Goal: Task Accomplishment & Management: Manage account settings

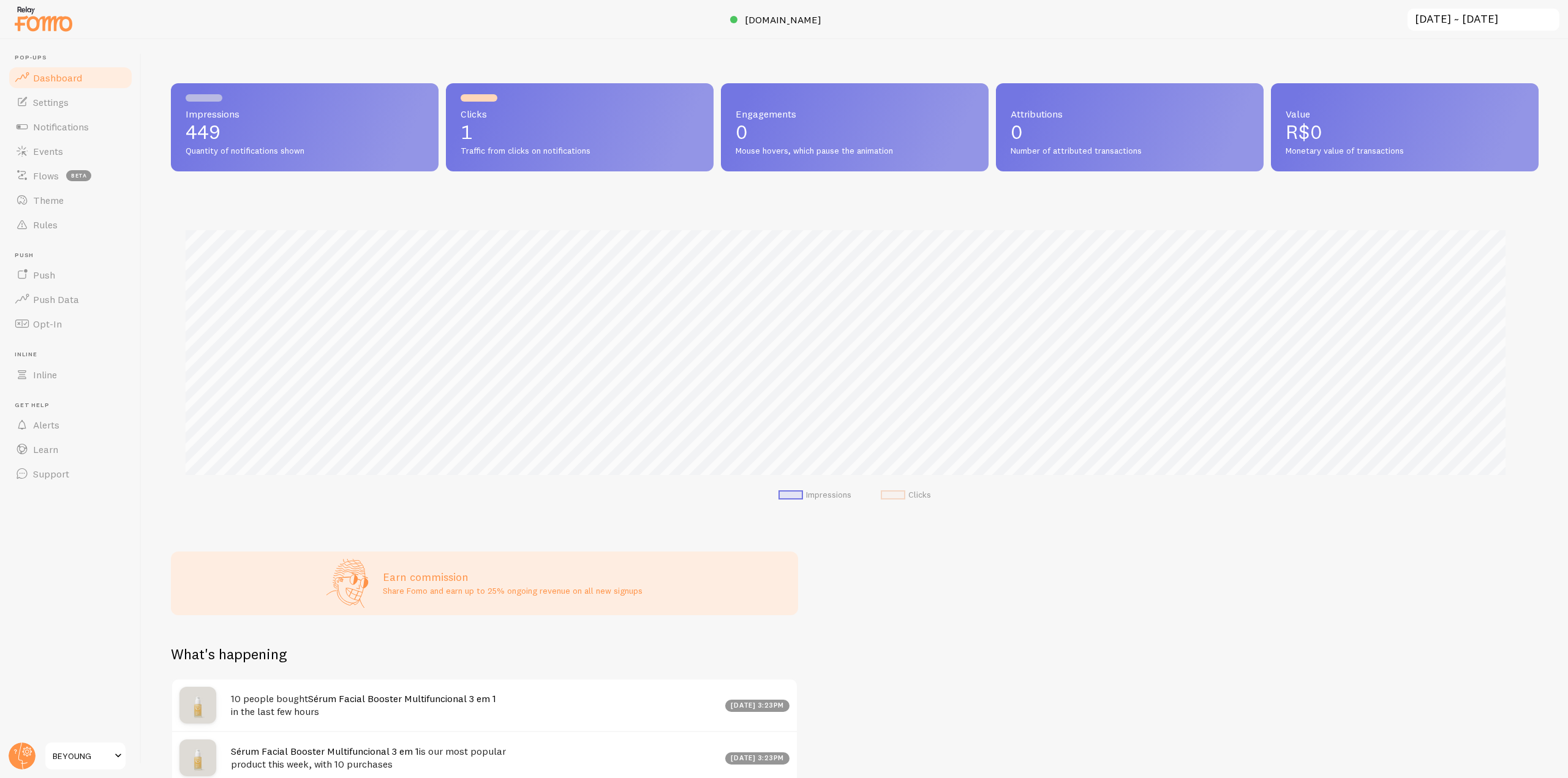
scroll to position [611929, 611199]
click at [788, 16] on span "[DOMAIN_NAME]" at bounding box center [783, 19] width 76 height 12
click at [36, 41] on header "Pop-ups Dashboard Settings Notifications Events Flows beta Theme Rules [GEOGRAP…" at bounding box center [70, 409] width 141 height 739
click at [37, 31] on img at bounding box center [43, 18] width 61 height 32
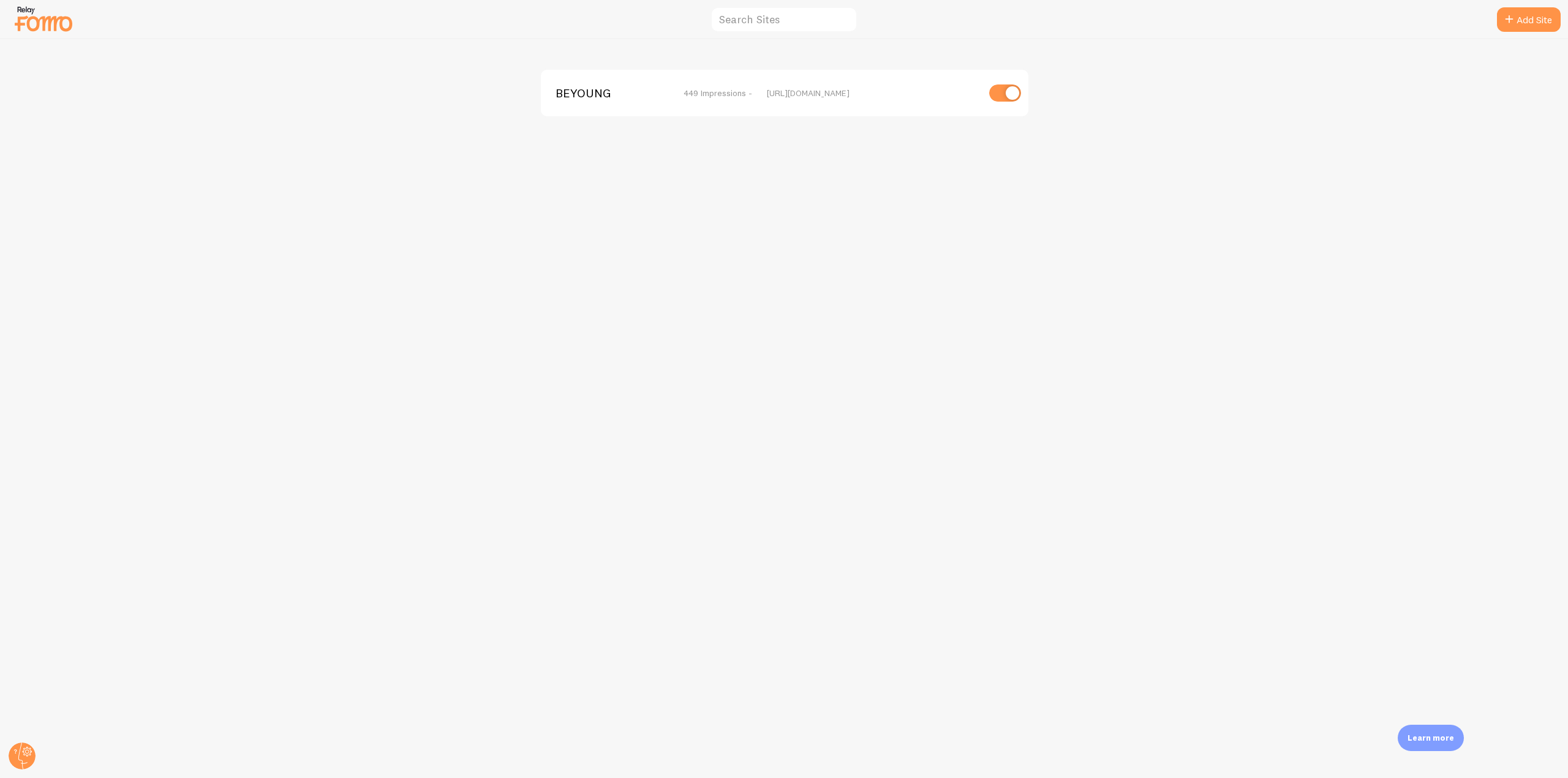
click at [607, 94] on span "BEYOUNG" at bounding box center [604, 93] width 99 height 11
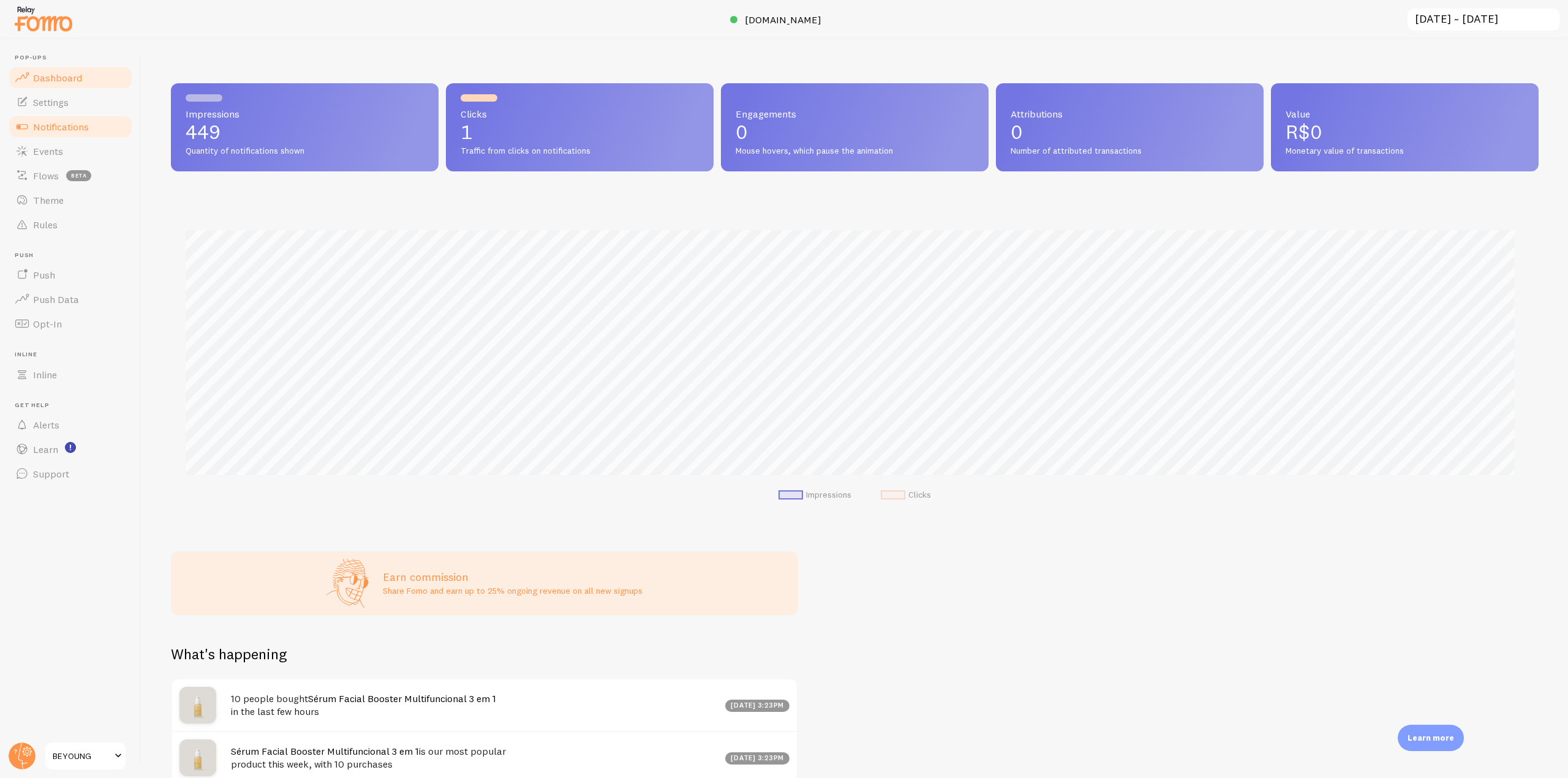
scroll to position [322, 1358]
click at [90, 121] on link "Notifications" at bounding box center [70, 126] width 126 height 25
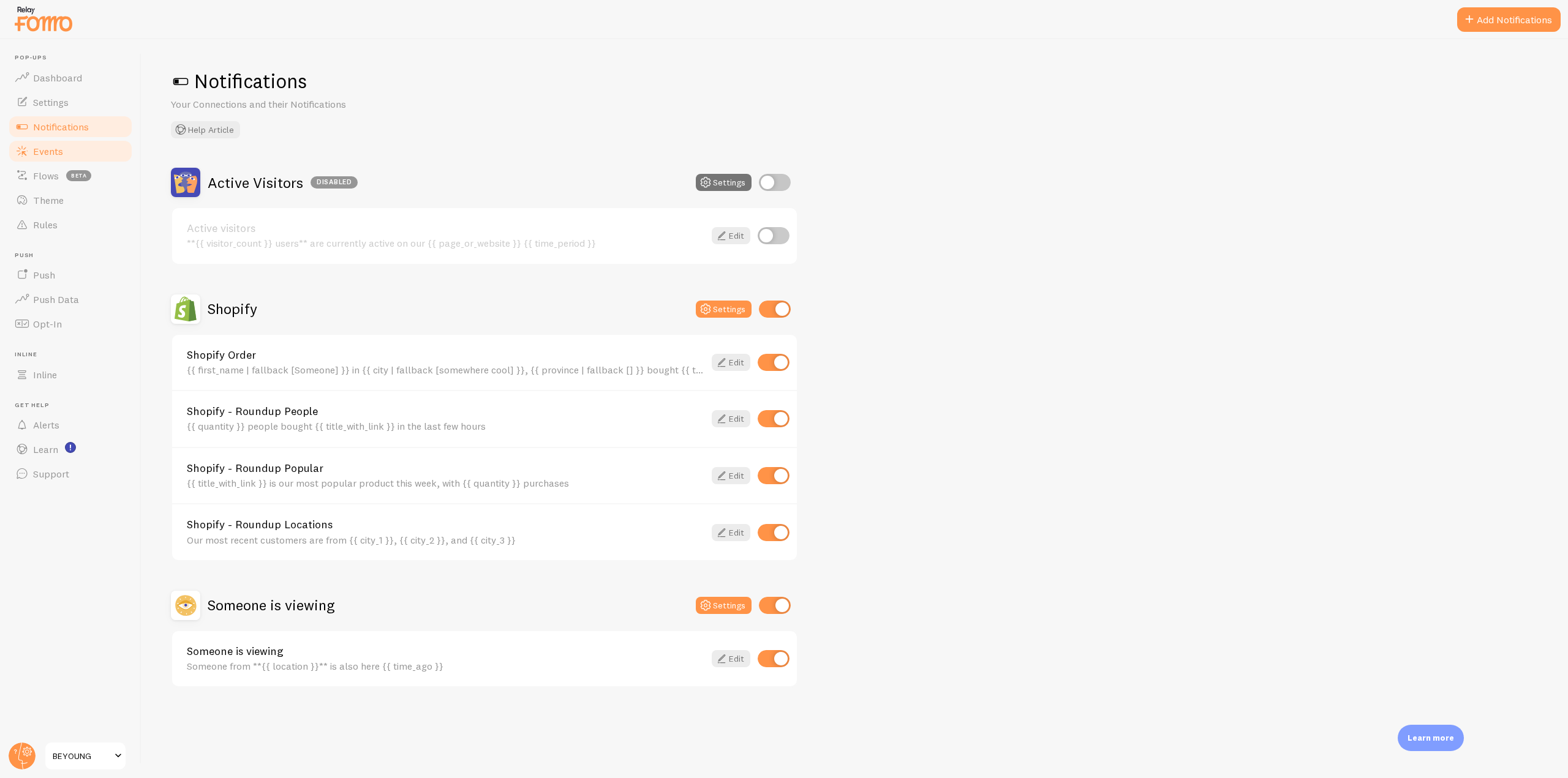
click at [47, 162] on link "Events" at bounding box center [70, 151] width 126 height 25
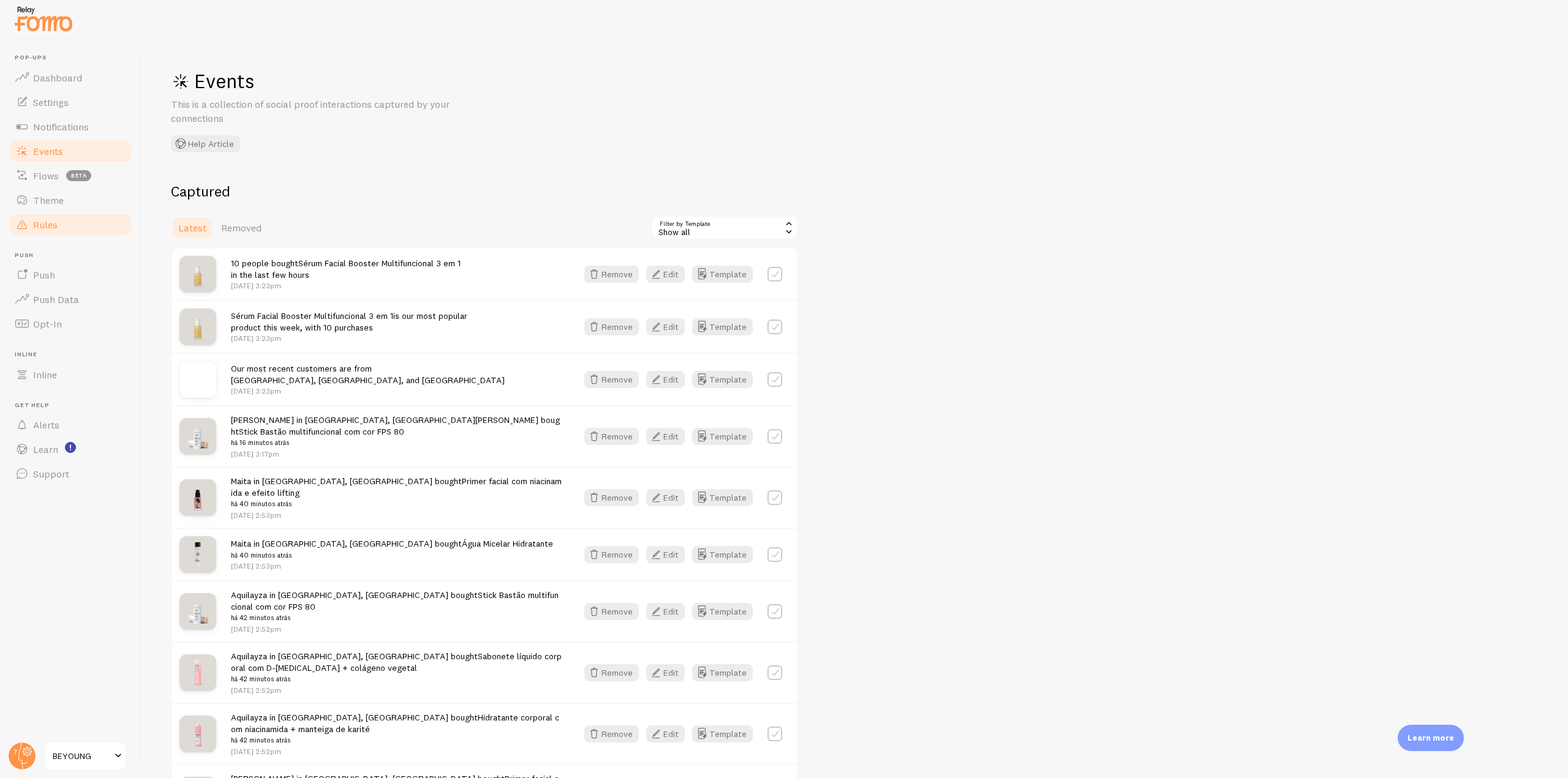
click at [36, 224] on span "Rules" at bounding box center [45, 224] width 25 height 12
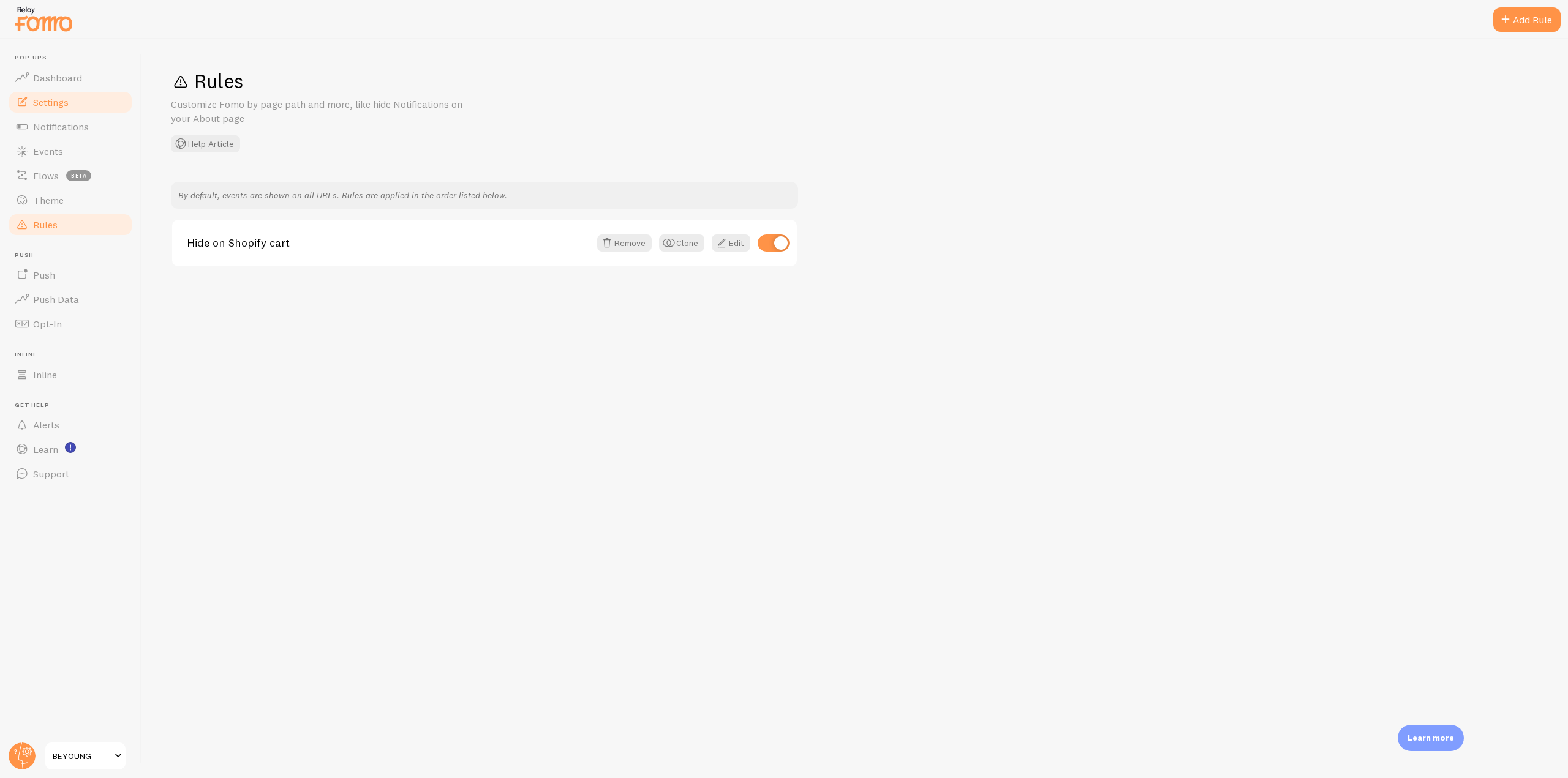
click at [39, 104] on span "Settings" at bounding box center [50, 102] width 36 height 12
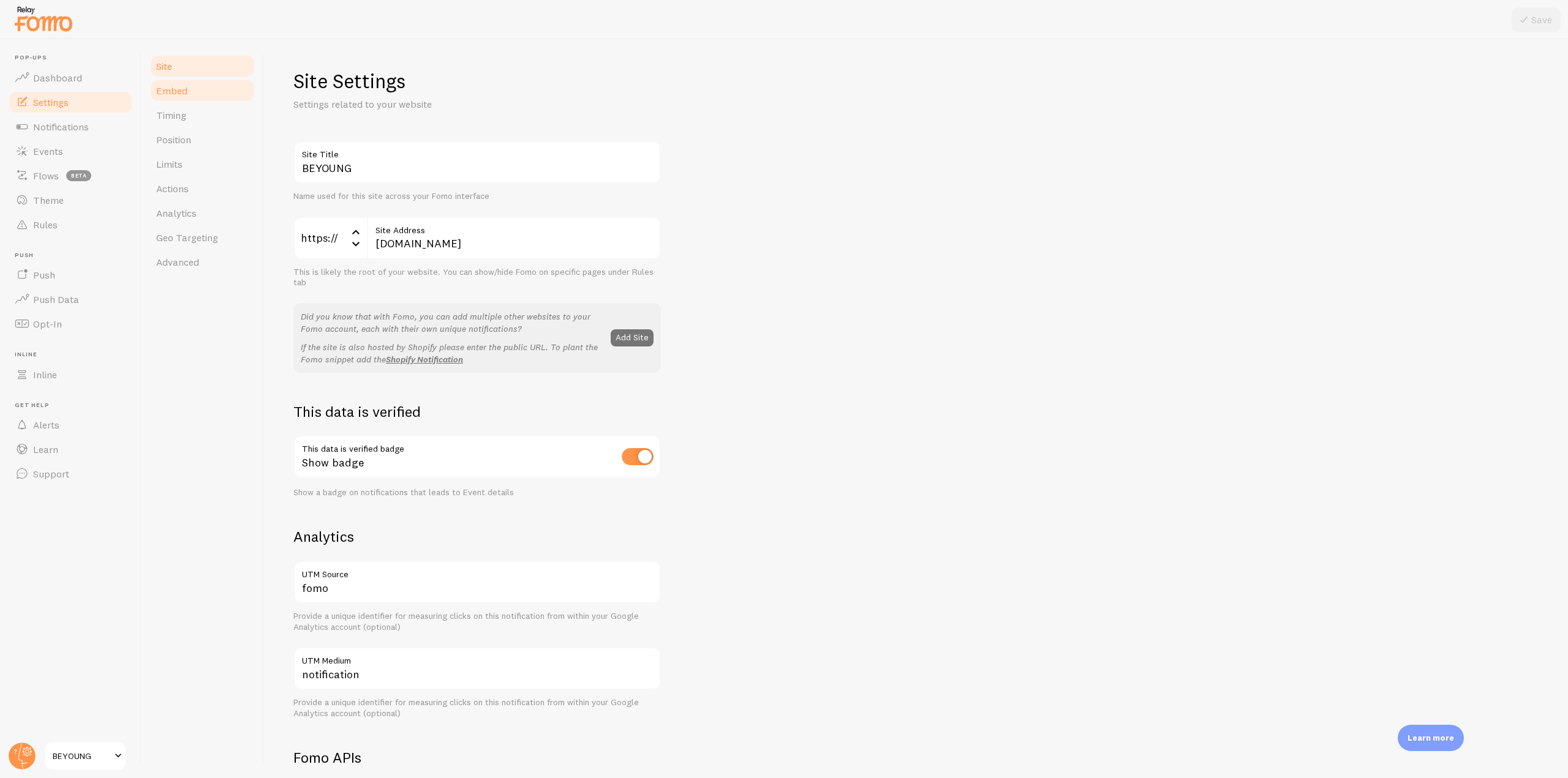
click at [190, 96] on link "Embed" at bounding box center [202, 90] width 107 height 25
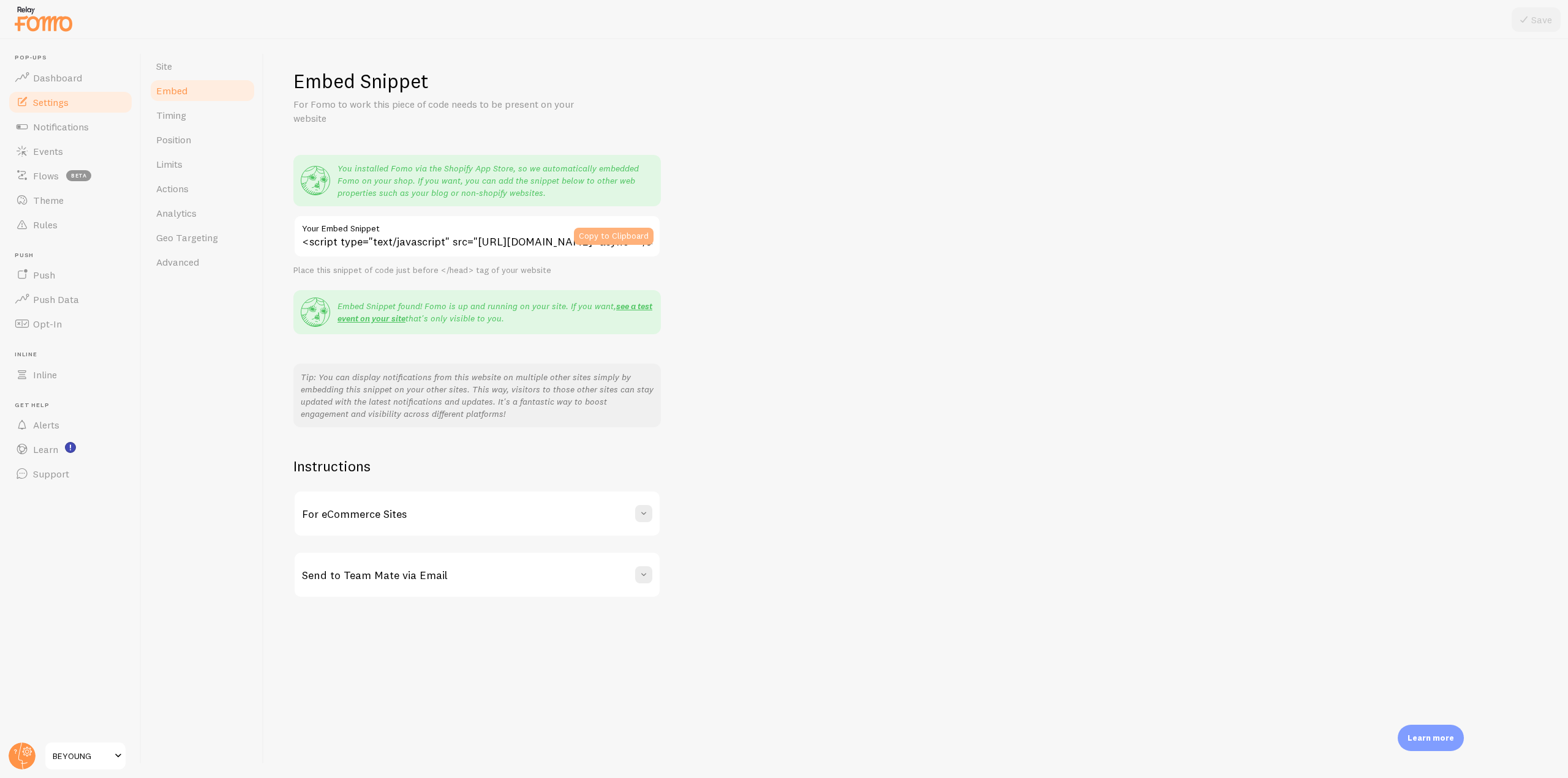
click at [603, 235] on button "Copy to Clipboard" at bounding box center [614, 236] width 80 height 17
click at [75, 122] on span "Notifications" at bounding box center [60, 126] width 55 height 12
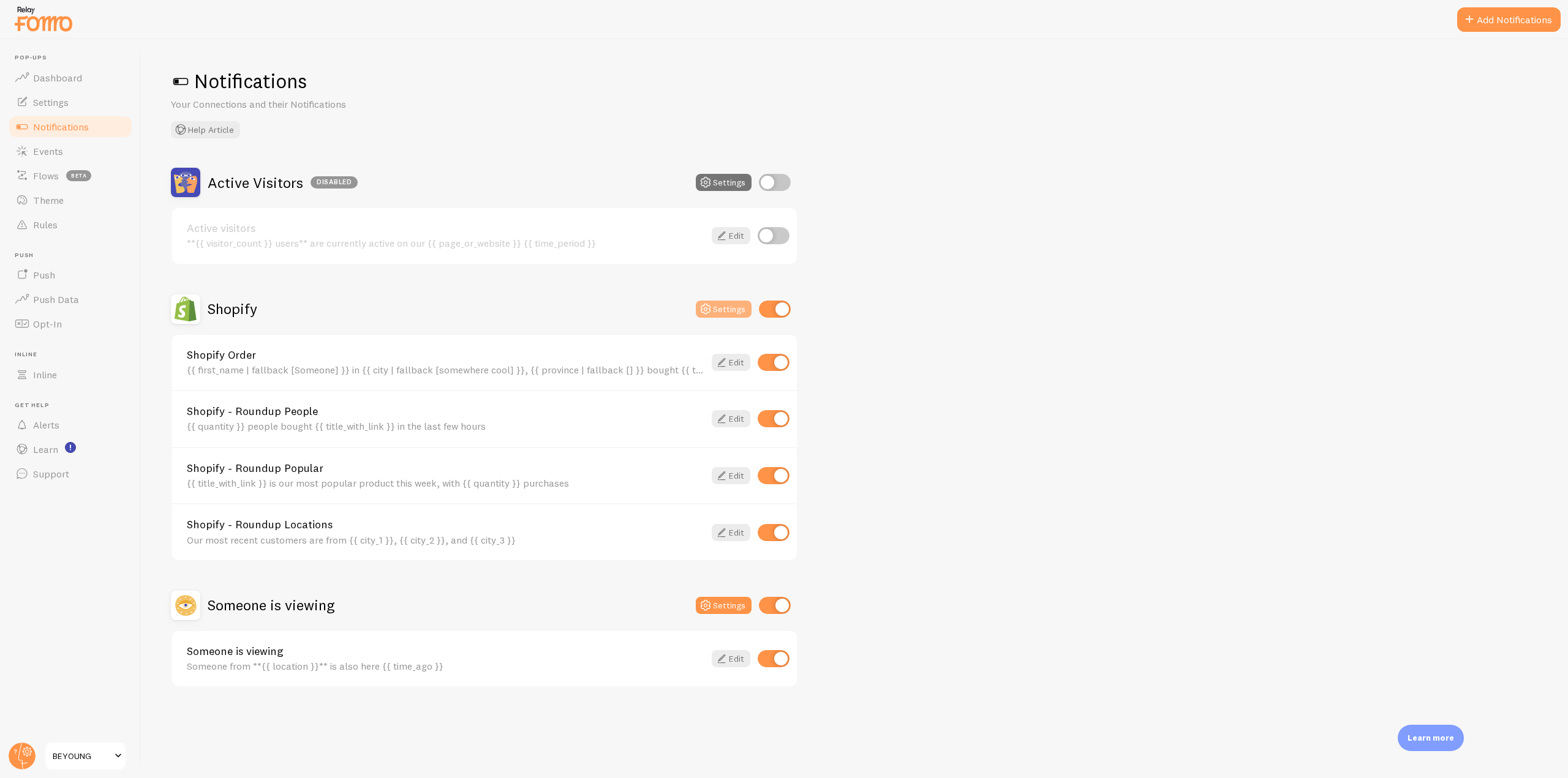
click at [713, 302] on icon at bounding box center [705, 309] width 15 height 15
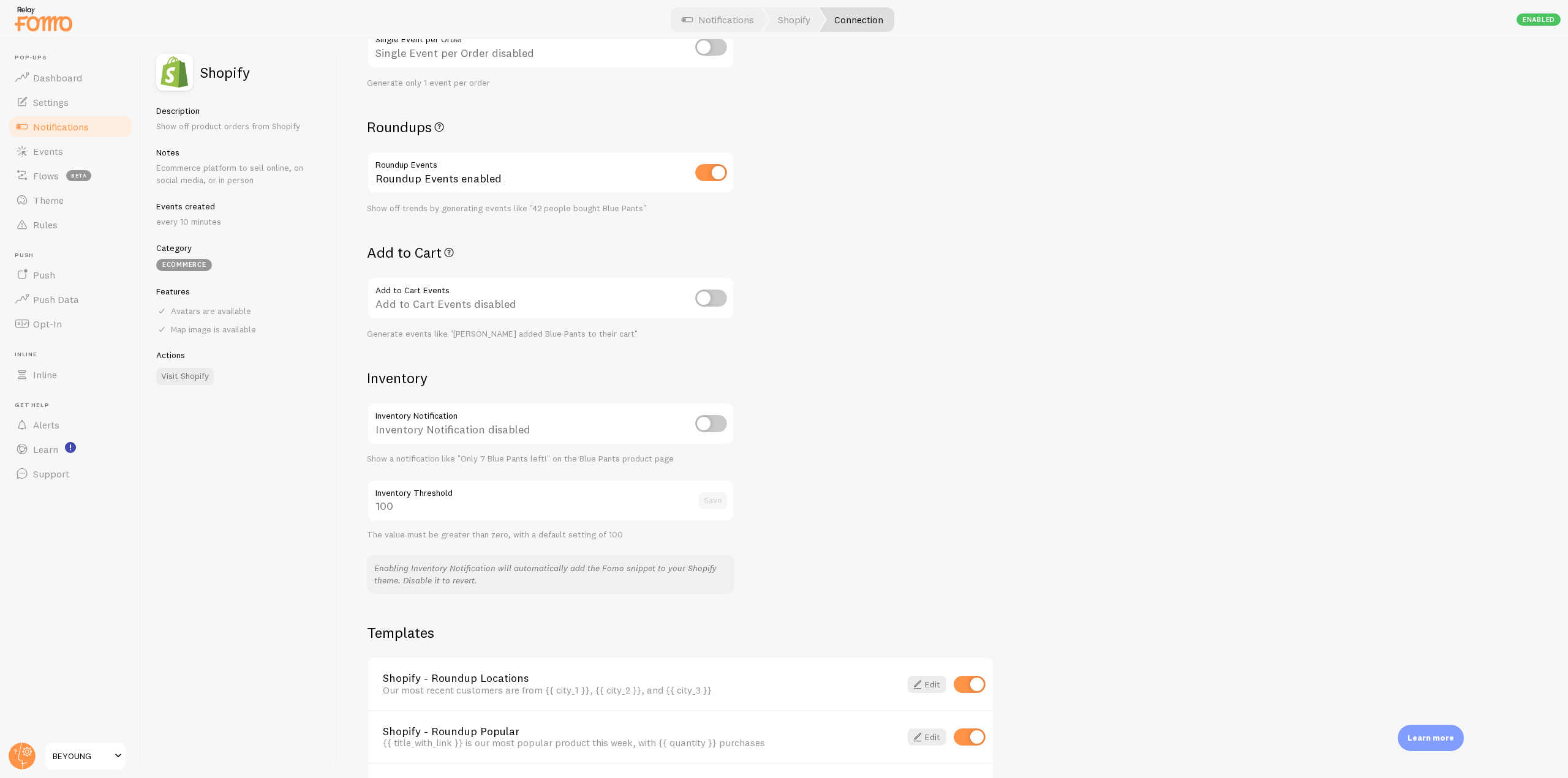
scroll to position [458, 0]
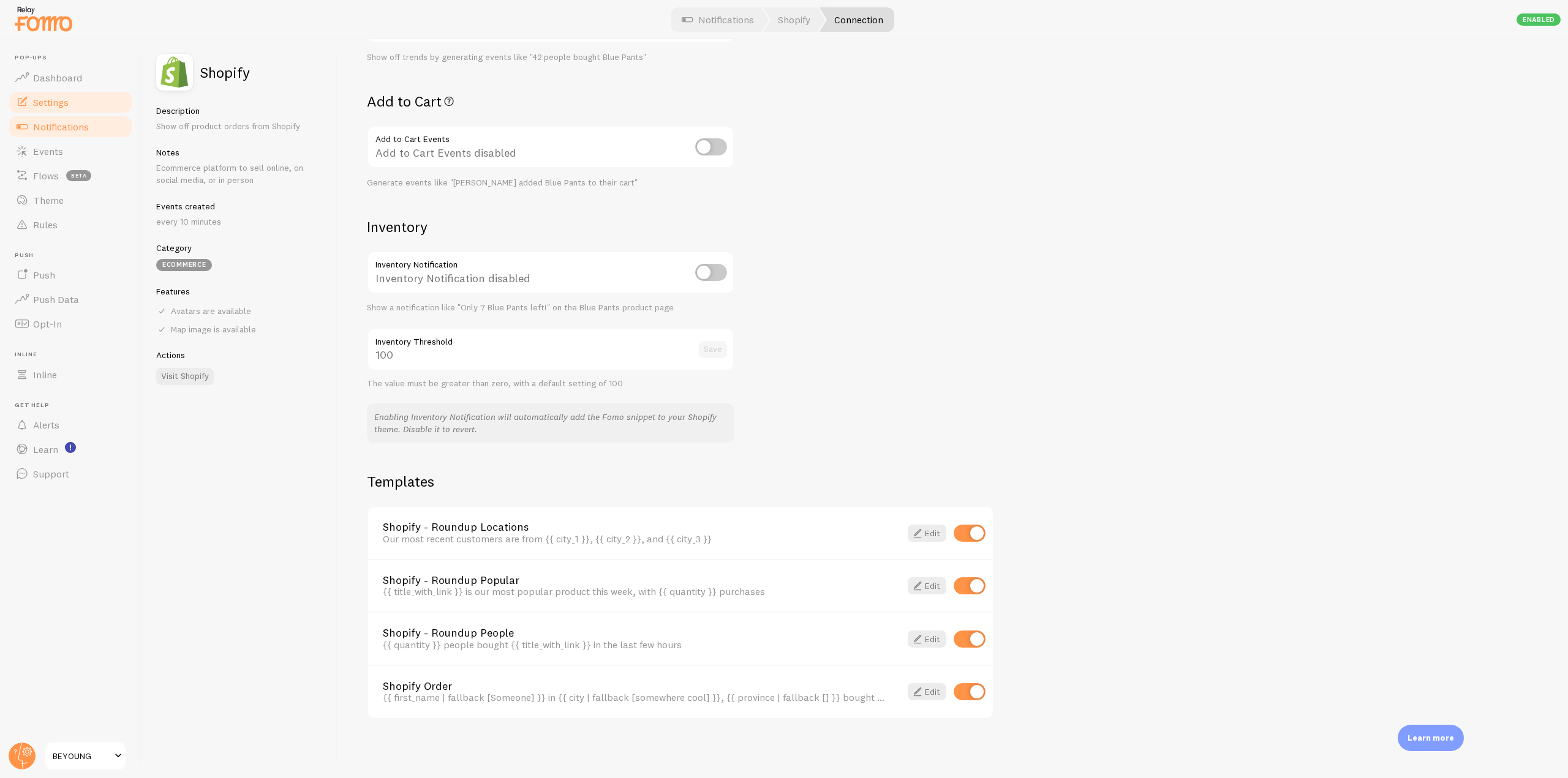
click at [41, 96] on span "Settings" at bounding box center [50, 102] width 36 height 12
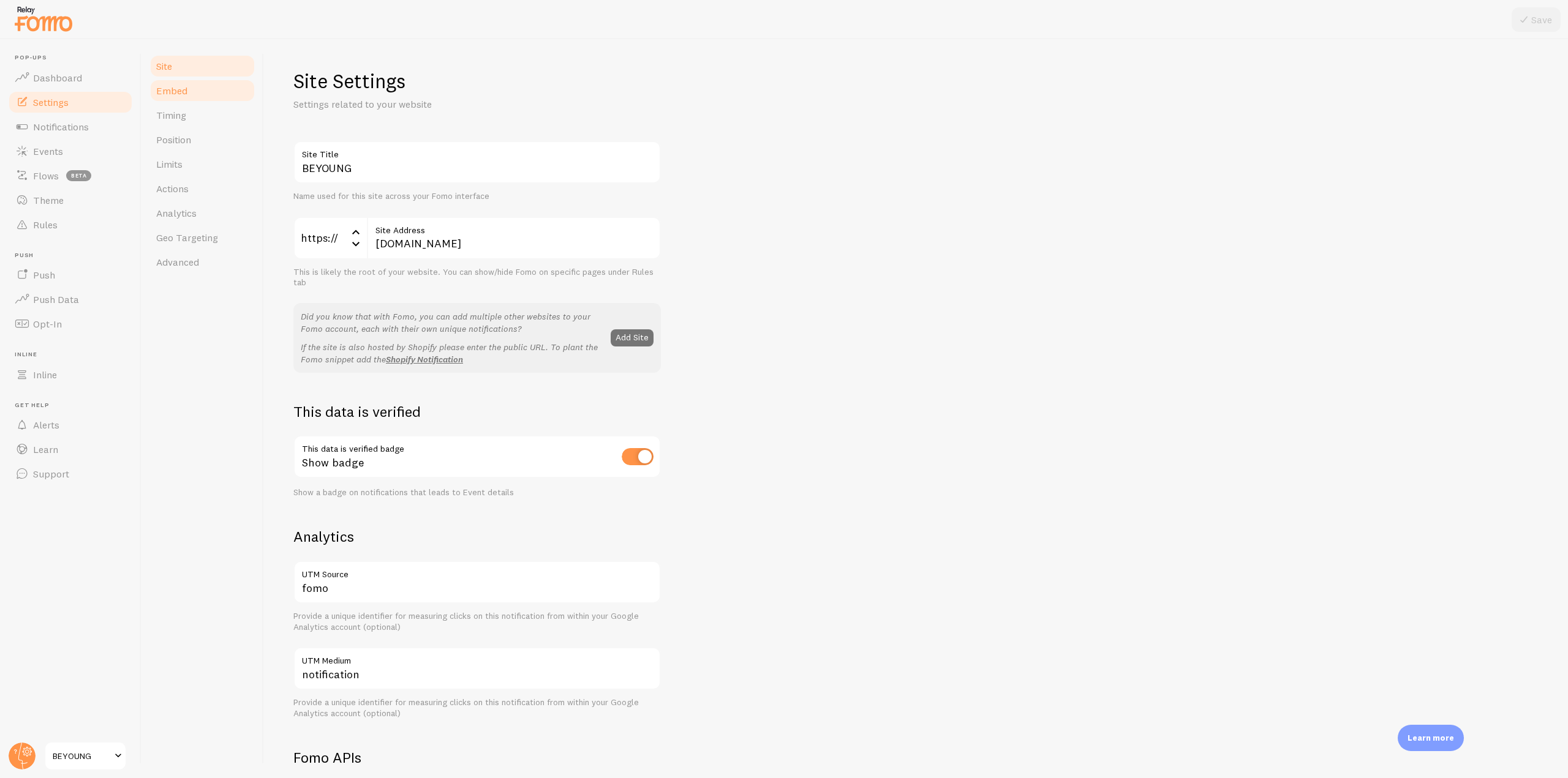
click at [181, 95] on span "Embed" at bounding box center [172, 90] width 32 height 12
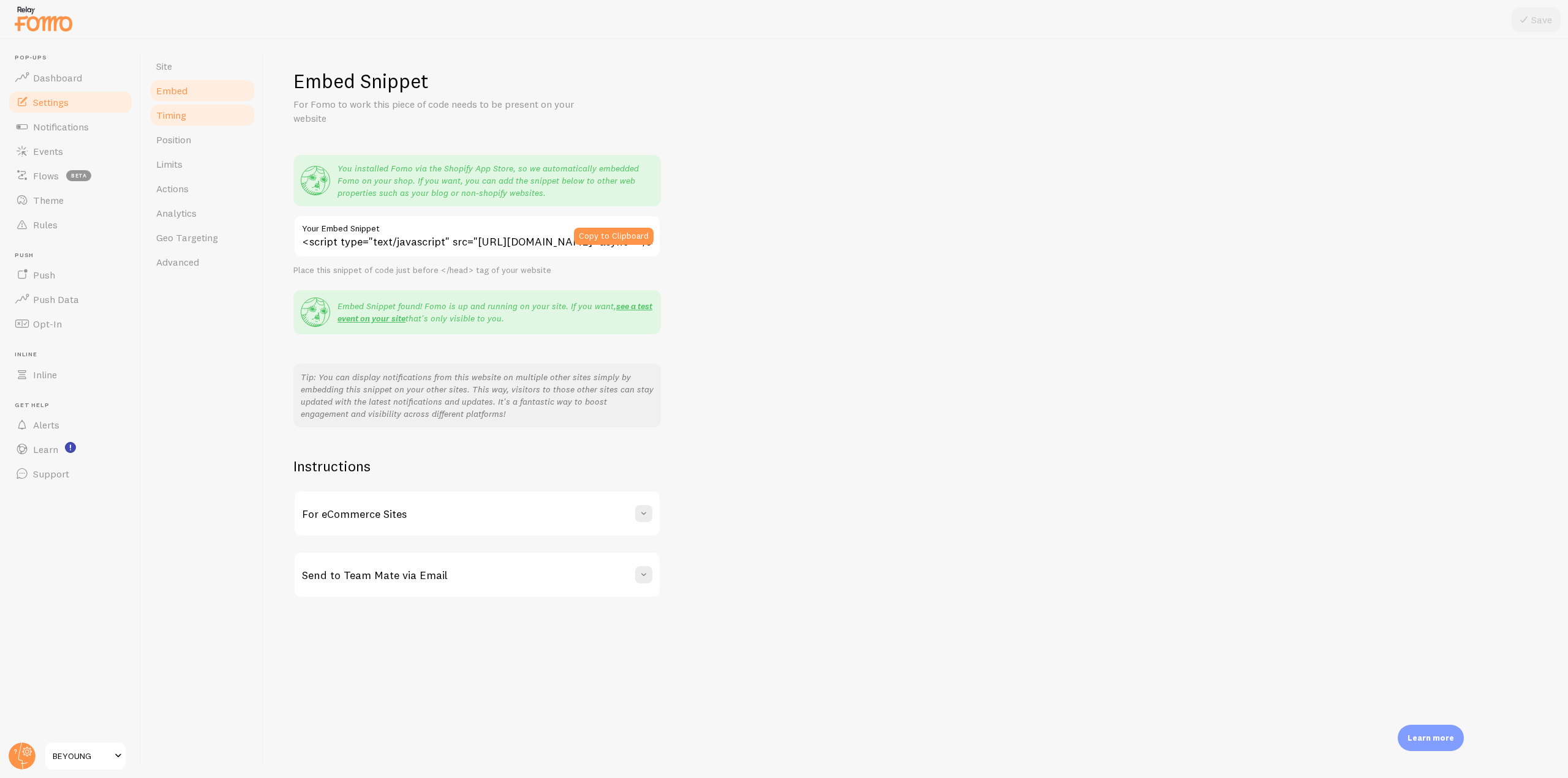
click at [180, 115] on span "Timing" at bounding box center [171, 114] width 30 height 12
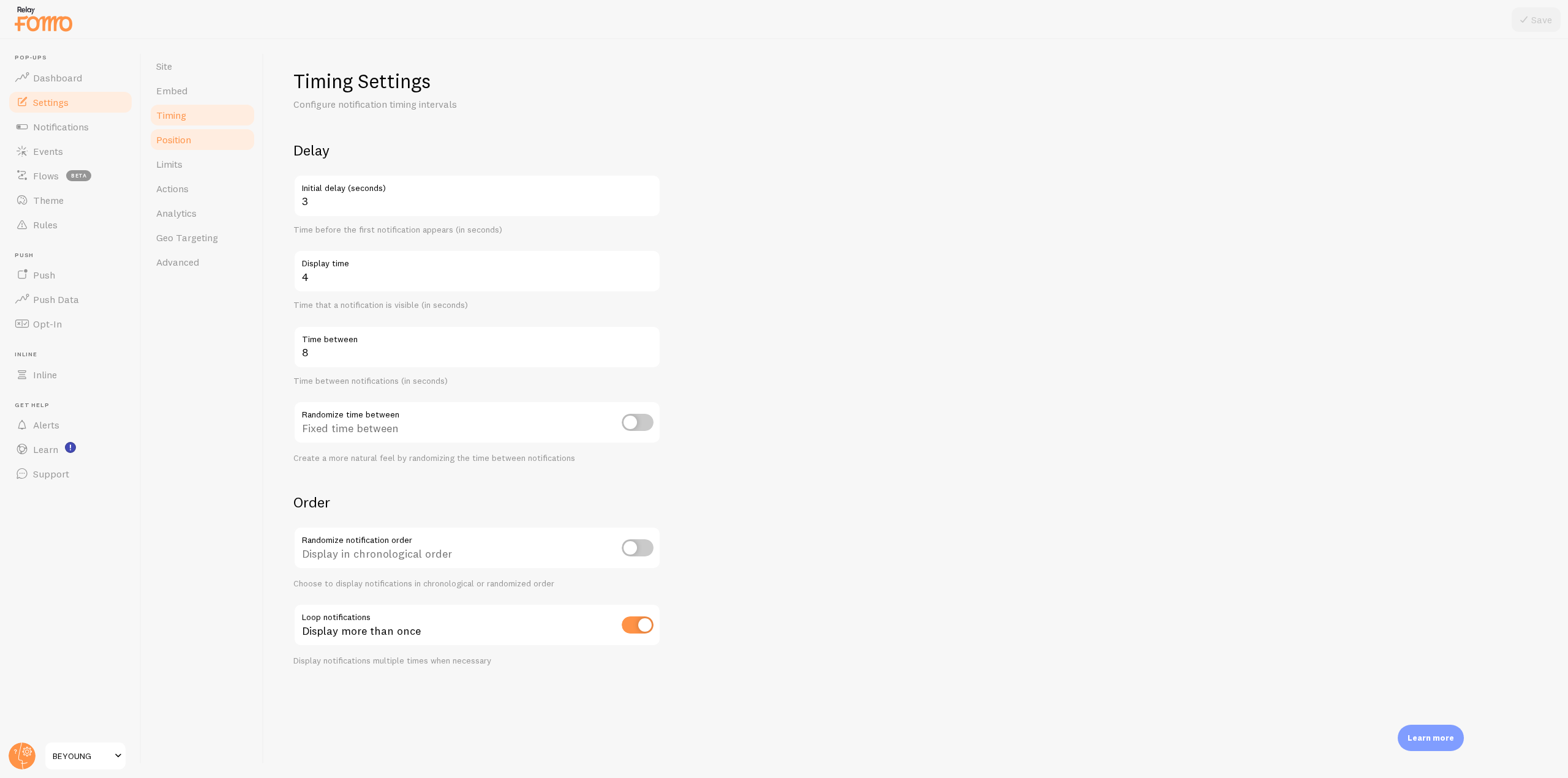
click at [184, 134] on span "Position" at bounding box center [174, 139] width 35 height 12
